Goal: Task Accomplishment & Management: Use online tool/utility

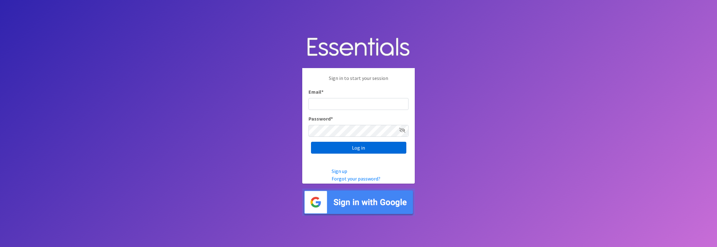
type input "jamie@villagediaperbank.org"
click at [362, 147] on input "Log in" at bounding box center [358, 148] width 95 height 12
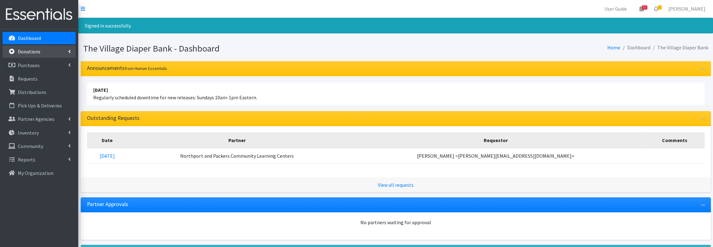
click at [39, 48] on link "Donations" at bounding box center [39, 51] width 73 height 13
click at [37, 65] on link "All Donations" at bounding box center [39, 65] width 73 height 13
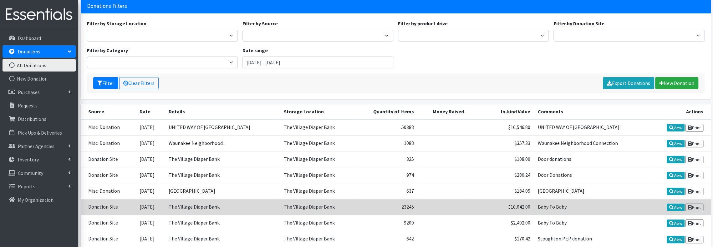
scroll to position [83, 0]
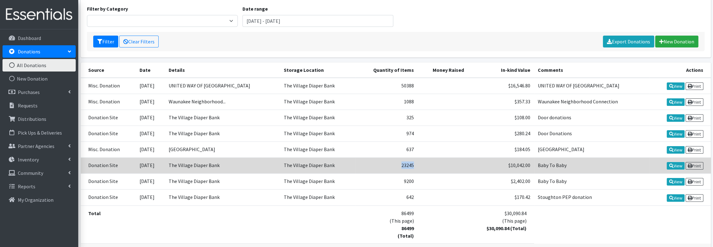
drag, startPoint x: 409, startPoint y: 164, endPoint x: 394, endPoint y: 164, distance: 15.0
click at [394, 164] on td "23245" at bounding box center [386, 166] width 62 height 16
copy td "23245"
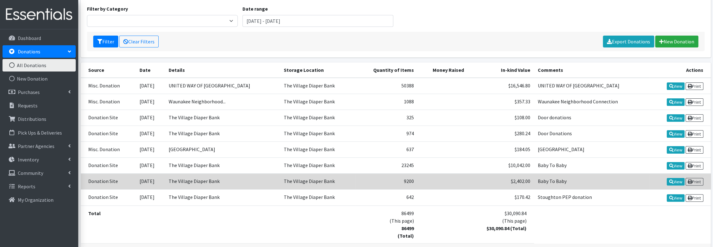
click at [461, 178] on td at bounding box center [442, 182] width 50 height 16
click at [669, 180] on icon at bounding box center [671, 182] width 4 height 4
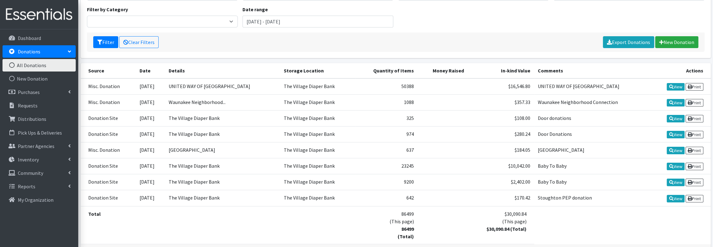
scroll to position [83, 0]
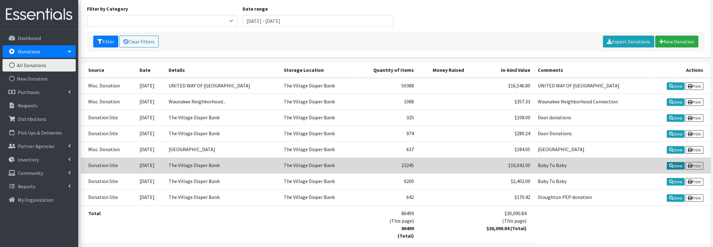
click at [674, 162] on link "View" at bounding box center [675, 166] width 18 height 8
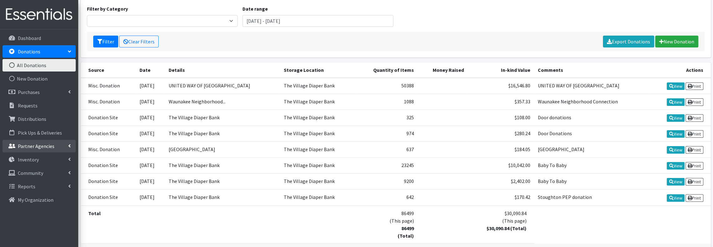
click at [38, 144] on p "Partner Agencies" at bounding box center [36, 146] width 37 height 6
click at [37, 157] on link "All Partners" at bounding box center [39, 160] width 73 height 13
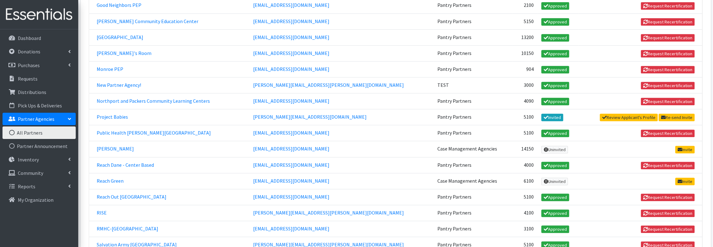
scroll to position [208, 0]
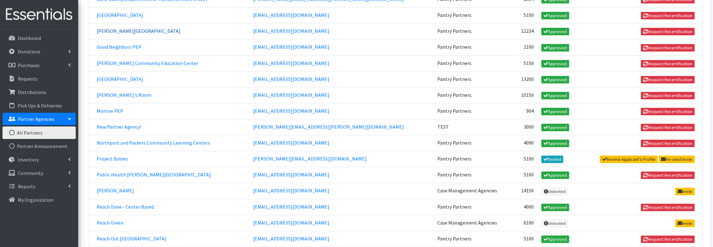
click at [151, 28] on link "[PERSON_NAME][GEOGRAPHIC_DATA]" at bounding box center [139, 31] width 84 height 6
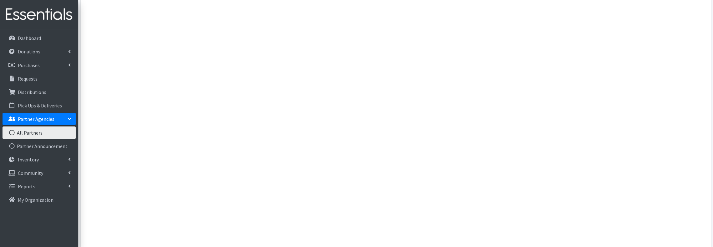
scroll to position [542, 0]
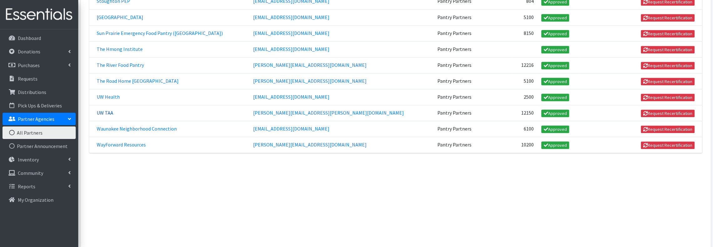
click at [107, 110] on link "UW TAA" at bounding box center [105, 113] width 17 height 6
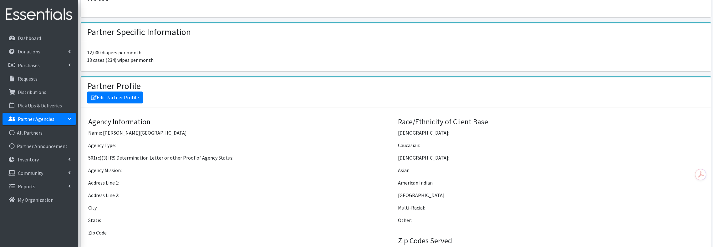
scroll to position [417, 0]
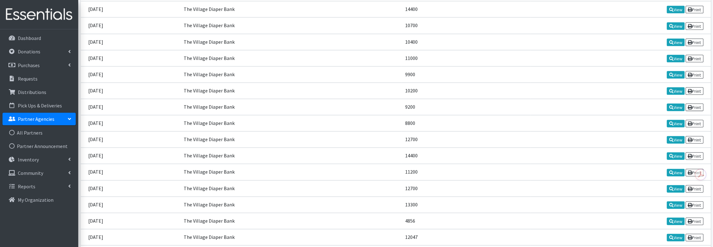
scroll to position [1058, 0]
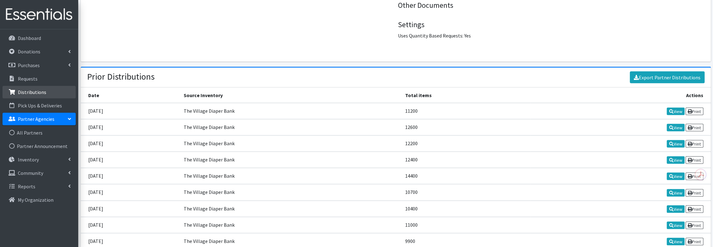
click at [53, 89] on link "Distributions" at bounding box center [39, 92] width 73 height 13
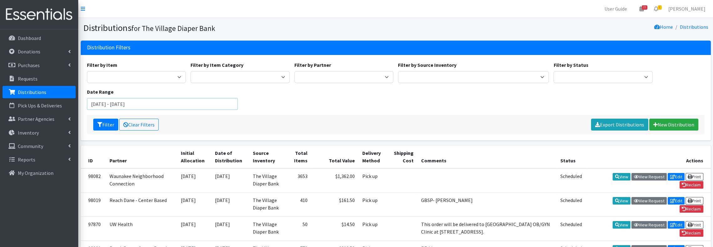
click at [186, 105] on input "August 14, 2025 - November 14, 2025" at bounding box center [162, 104] width 151 height 12
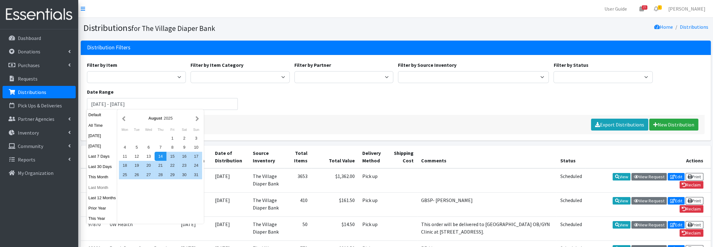
click at [96, 188] on button "Last Month" at bounding box center [102, 187] width 31 height 9
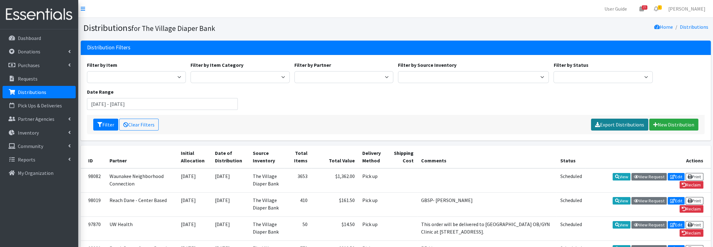
click at [627, 119] on link "Export Distributions" at bounding box center [619, 125] width 57 height 12
click at [187, 106] on input "September 1, 2025 - September 30, 2025" at bounding box center [162, 104] width 151 height 12
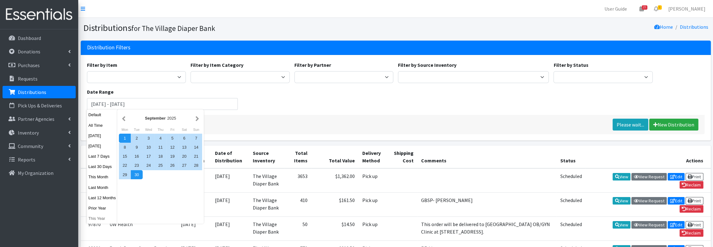
click at [89, 221] on button "This Year" at bounding box center [102, 218] width 31 height 9
type input "[DATE] - [DATE]"
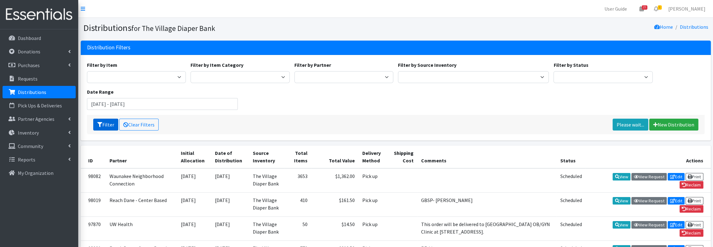
click at [100, 124] on icon "submit" at bounding box center [99, 124] width 5 height 5
click at [629, 123] on link "Export Distributions" at bounding box center [619, 125] width 57 height 12
